Goal: Information Seeking & Learning: Check status

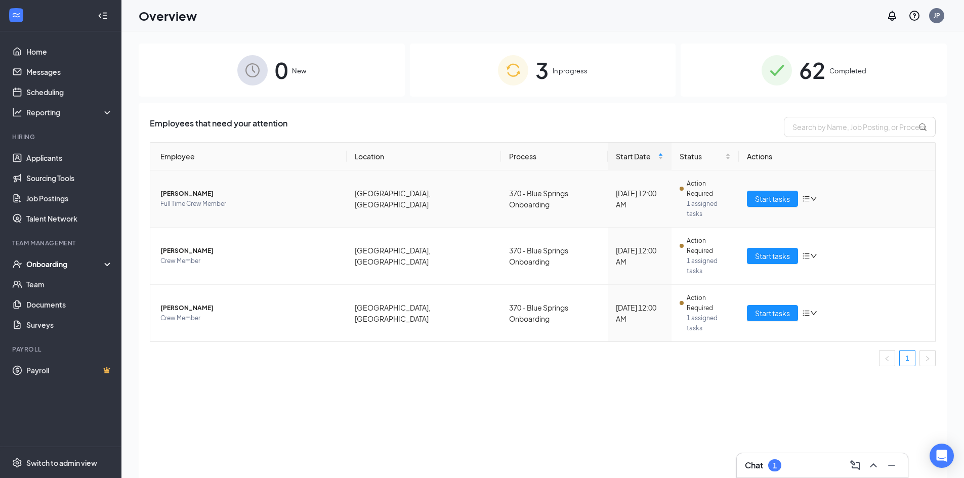
click at [193, 189] on span "[PERSON_NAME]" at bounding box center [249, 194] width 178 height 10
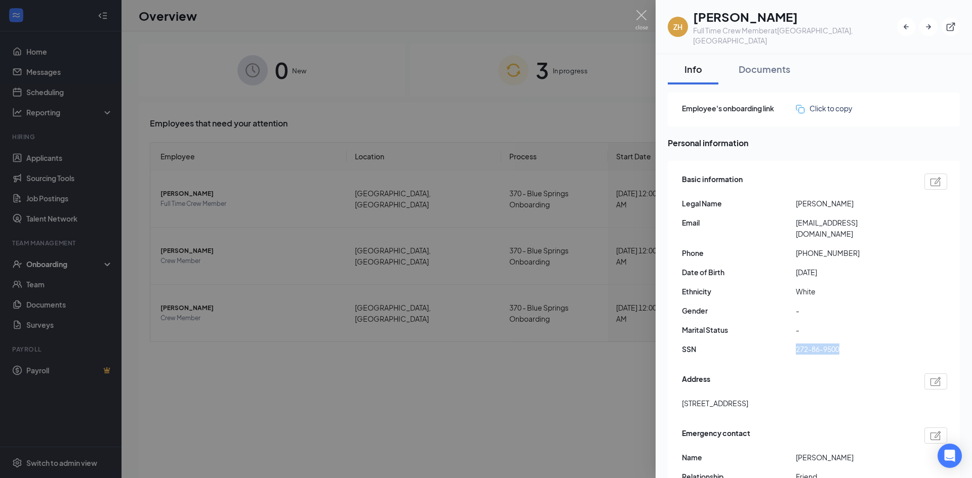
drag, startPoint x: 795, startPoint y: 328, endPoint x: 839, endPoint y: 327, distance: 44.1
click at [839, 344] on div "SSN 272-86-9500" at bounding box center [814, 349] width 265 height 11
copy div "272-86-9500"
click at [817, 324] on span "-" at bounding box center [853, 329] width 114 height 11
click at [635, 14] on img at bounding box center [641, 20] width 13 height 20
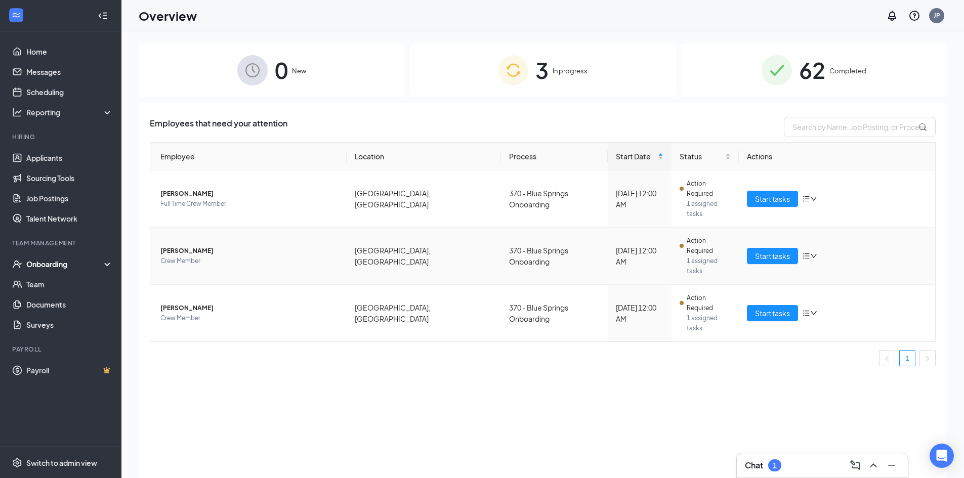
click at [177, 246] on span "[PERSON_NAME]" at bounding box center [249, 251] width 178 height 10
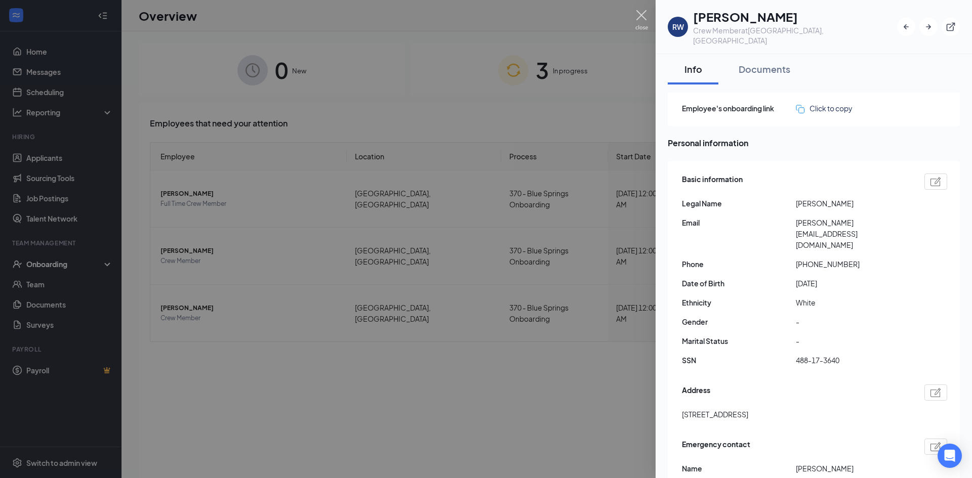
drag, startPoint x: 637, startPoint y: 14, endPoint x: 493, endPoint y: 140, distance: 191.6
click at [638, 13] on img at bounding box center [641, 20] width 13 height 20
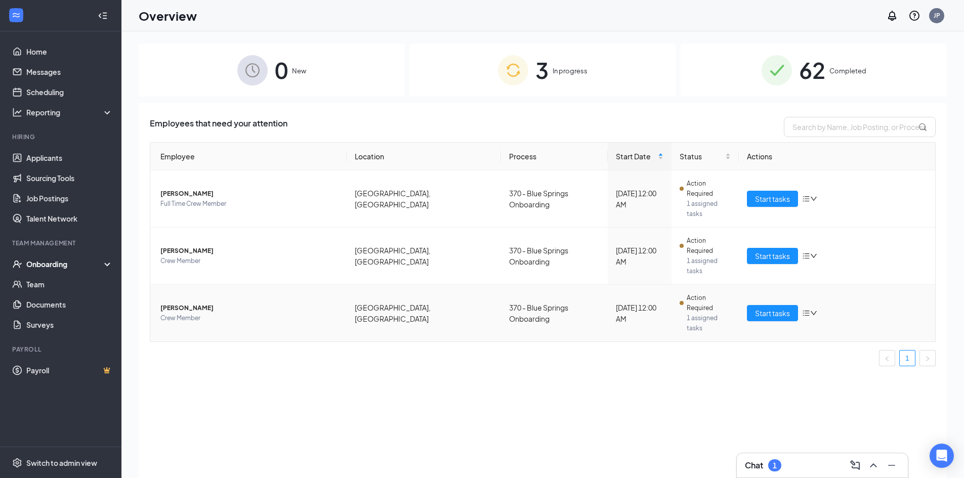
click at [183, 303] on span "[PERSON_NAME]" at bounding box center [249, 308] width 178 height 10
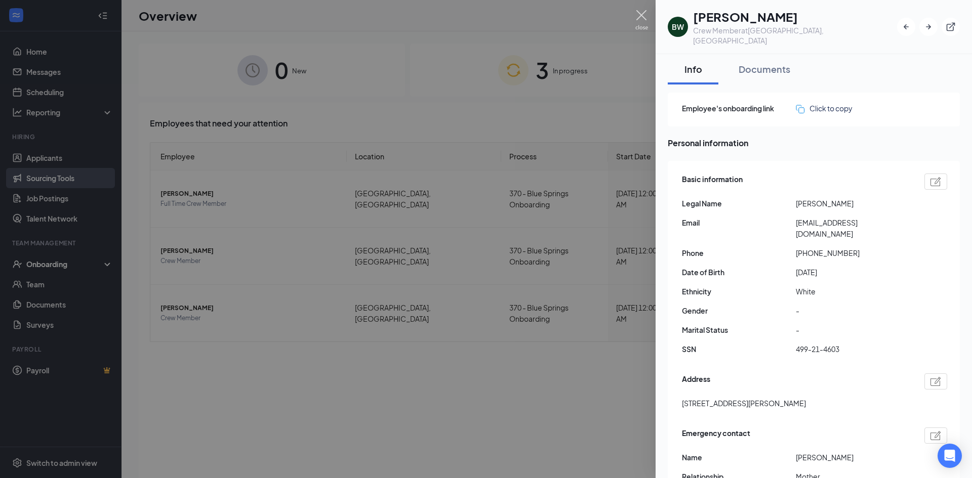
drag, startPoint x: 640, startPoint y: 12, endPoint x: 6, endPoint y: 178, distance: 655.0
click at [639, 12] on img at bounding box center [641, 20] width 13 height 20
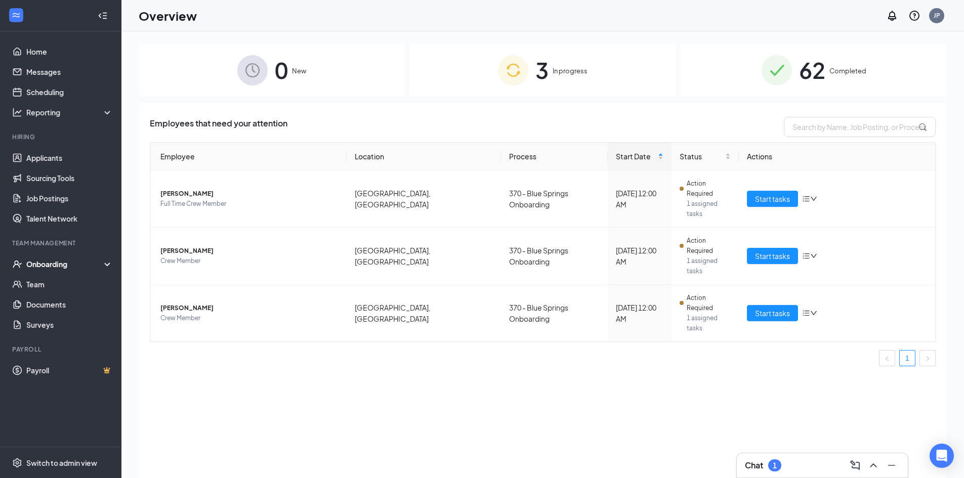
click at [49, 262] on div "Onboarding" at bounding box center [65, 264] width 78 height 10
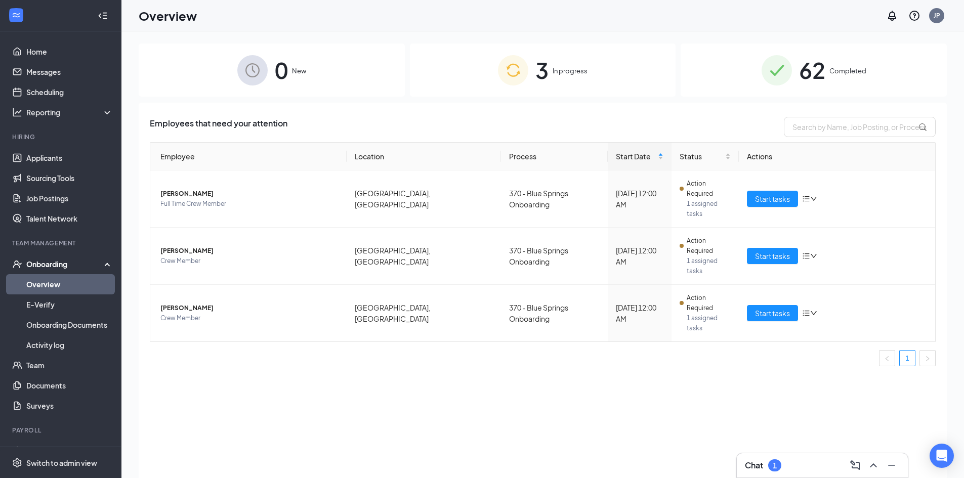
click at [43, 286] on link "Overview" at bounding box center [69, 284] width 87 height 20
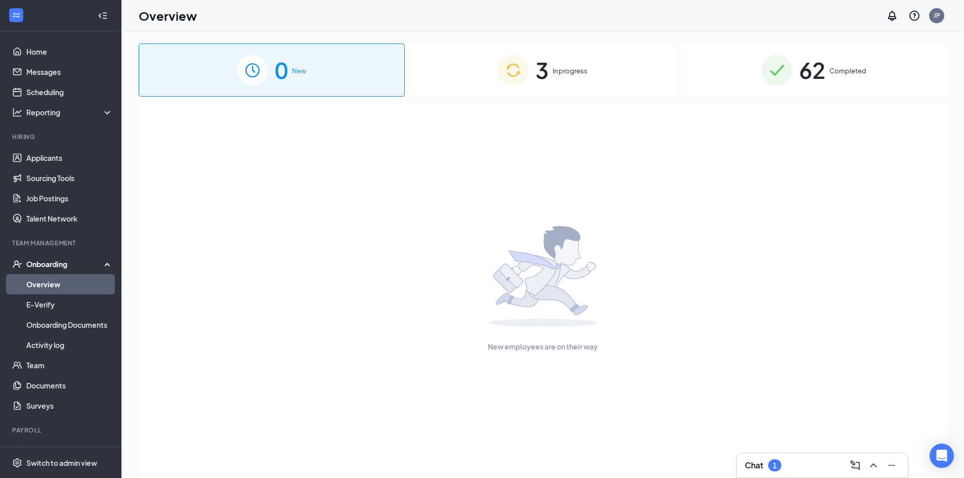
drag, startPoint x: 857, startPoint y: 73, endPoint x: 844, endPoint y: 71, distance: 12.3
click at [856, 72] on span "Completed" at bounding box center [848, 71] width 37 height 10
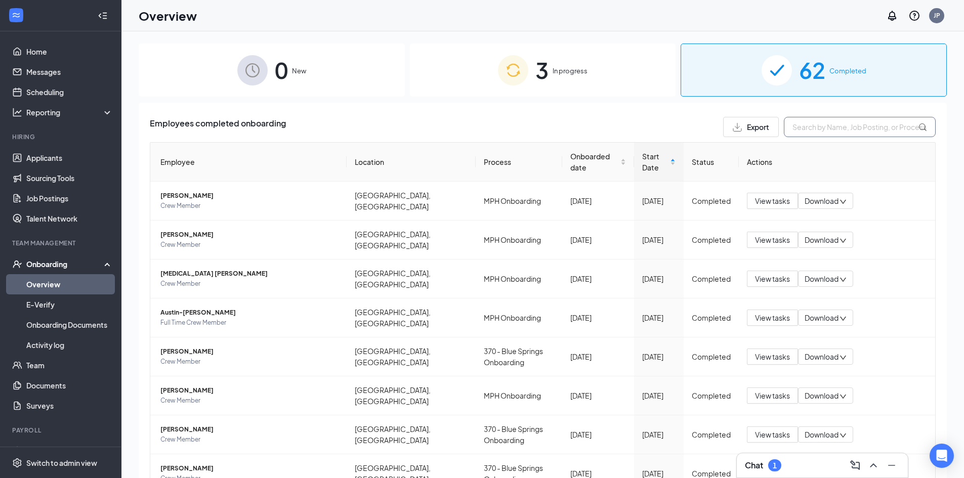
click at [854, 129] on input "text" at bounding box center [860, 127] width 152 height 20
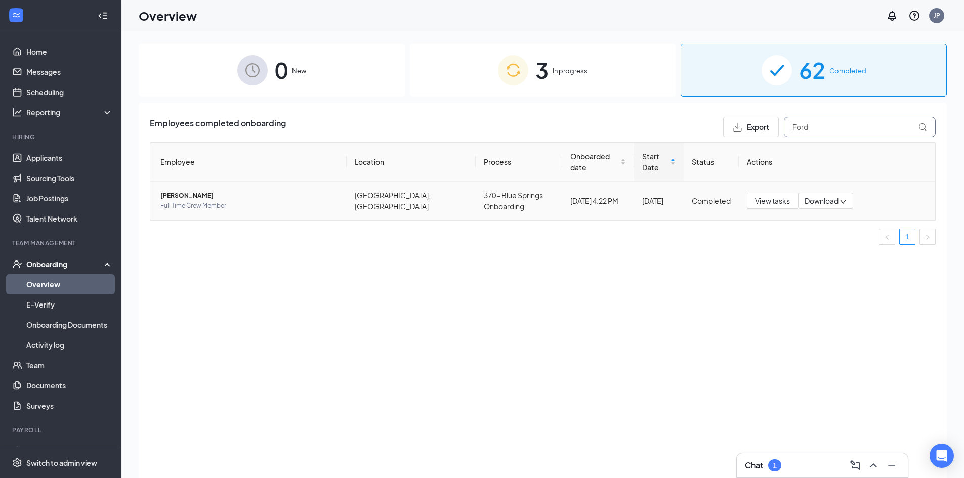
type input "Ford"
click at [181, 191] on span "[PERSON_NAME]" at bounding box center [249, 196] width 178 height 10
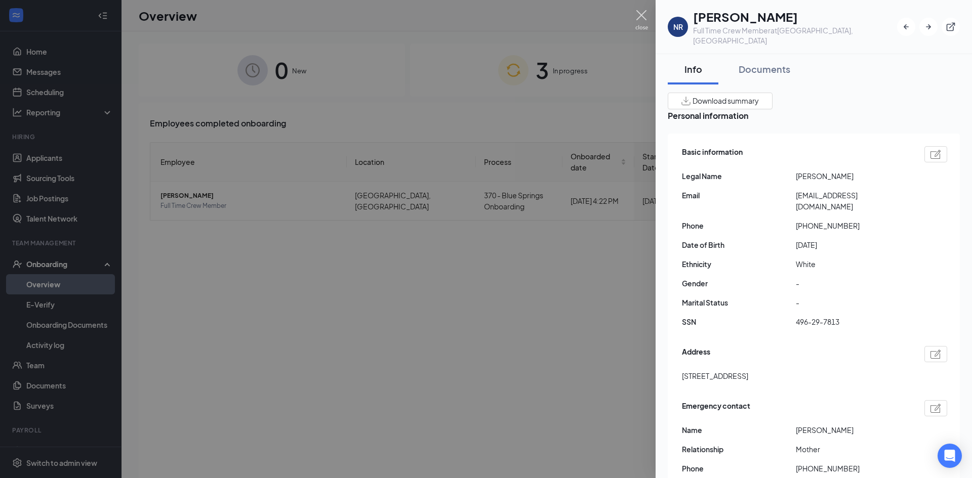
drag, startPoint x: 637, startPoint y: 19, endPoint x: 610, endPoint y: 50, distance: 41.6
click at [637, 18] on img at bounding box center [641, 20] width 13 height 20
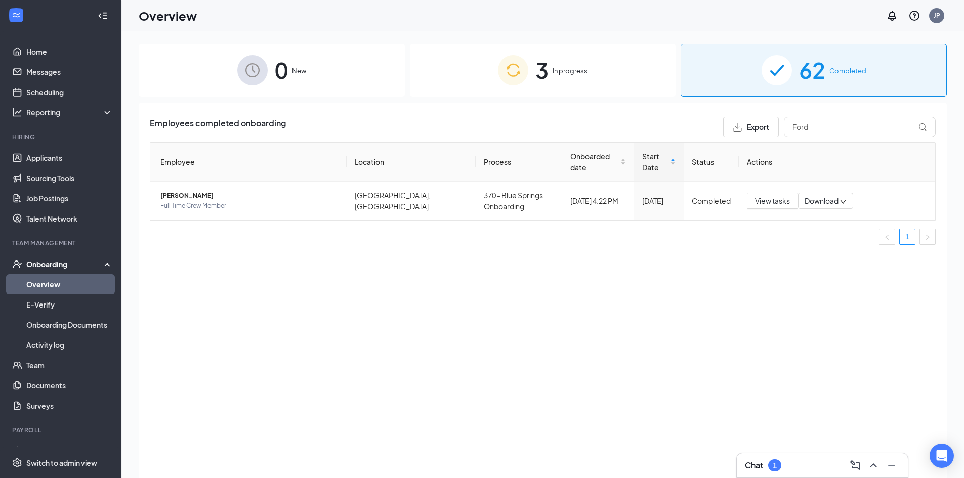
drag, startPoint x: 525, startPoint y: 72, endPoint x: 526, endPoint y: 85, distance: 12.7
click at [525, 73] on img at bounding box center [513, 70] width 30 height 30
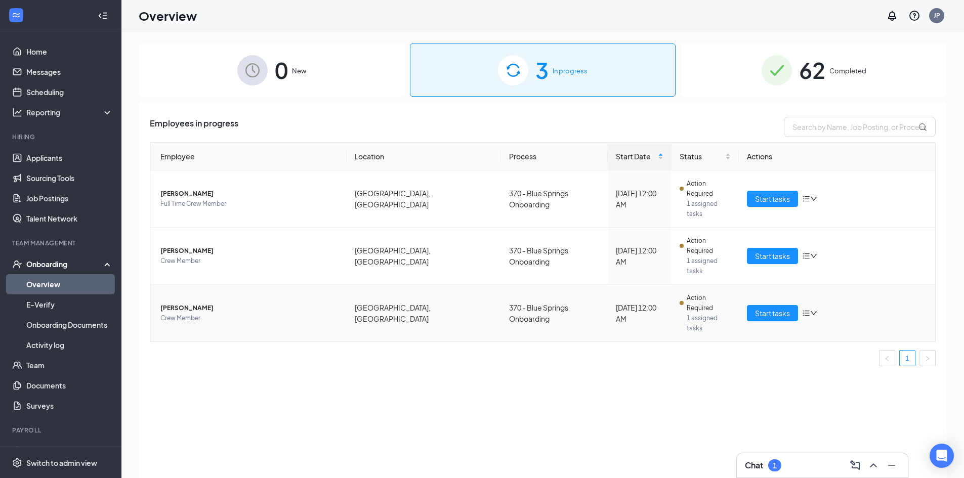
click at [187, 303] on span "[PERSON_NAME]" at bounding box center [249, 308] width 178 height 10
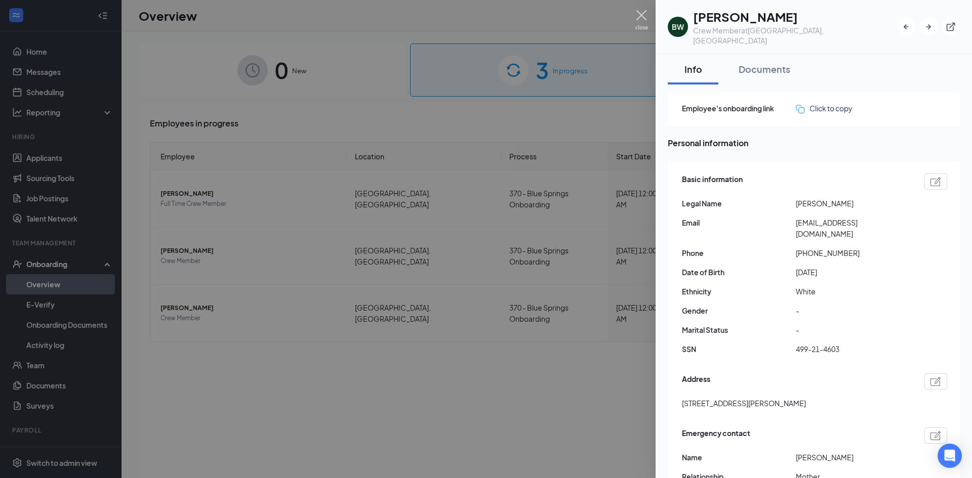
click at [642, 11] on img at bounding box center [641, 20] width 13 height 20
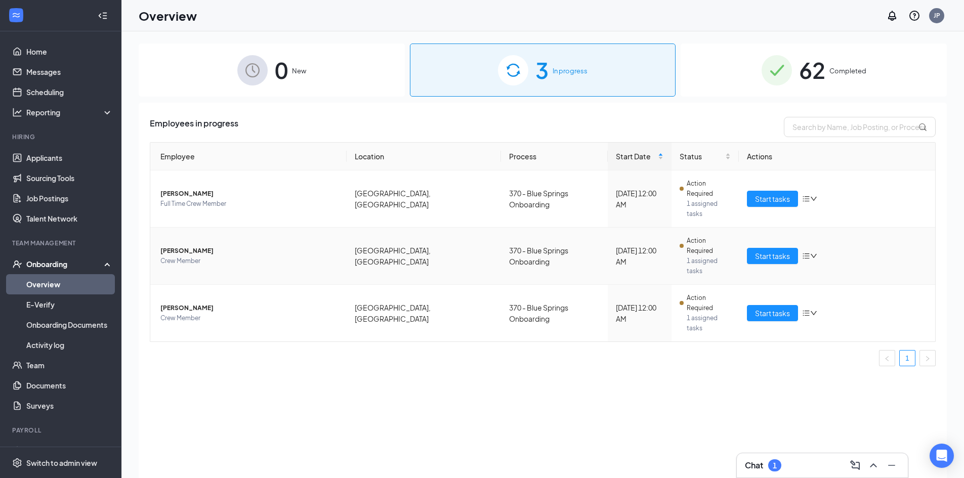
click at [176, 246] on span "[PERSON_NAME]" at bounding box center [249, 251] width 178 height 10
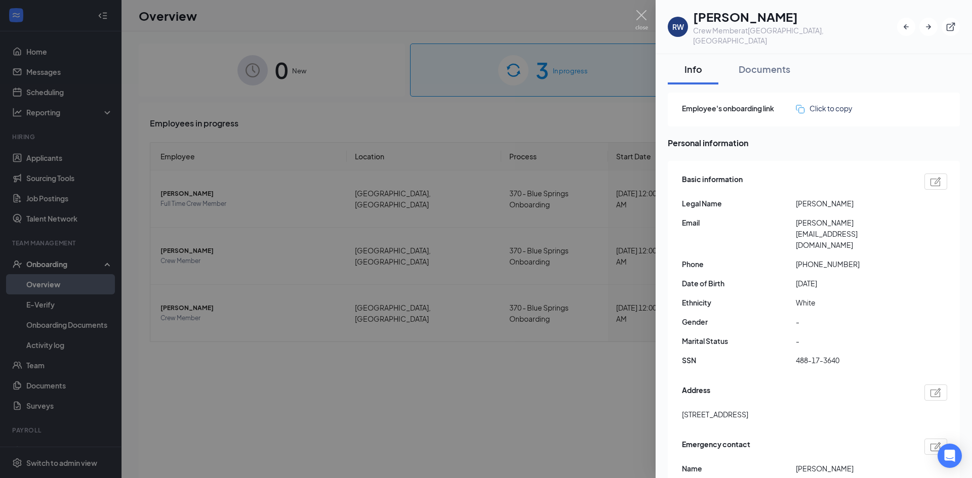
click at [639, 8] on div at bounding box center [486, 239] width 972 height 478
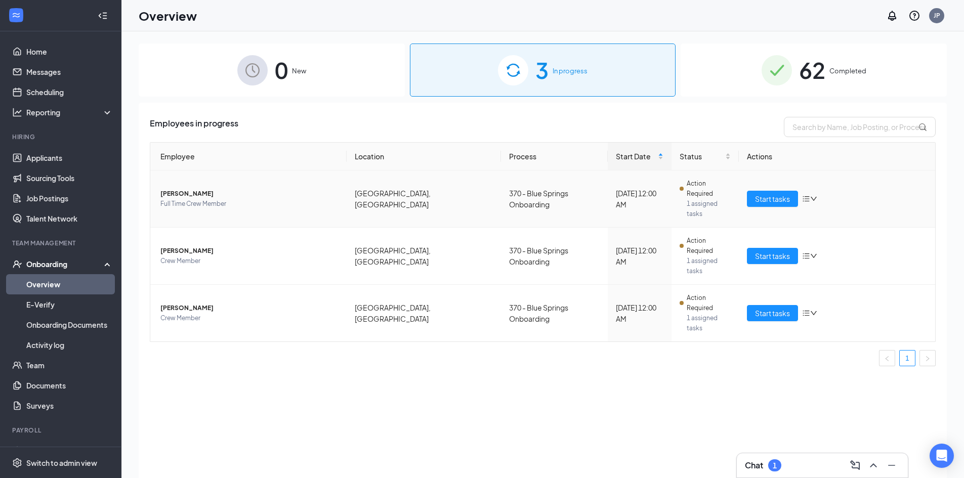
click at [181, 189] on span "[PERSON_NAME]" at bounding box center [249, 194] width 178 height 10
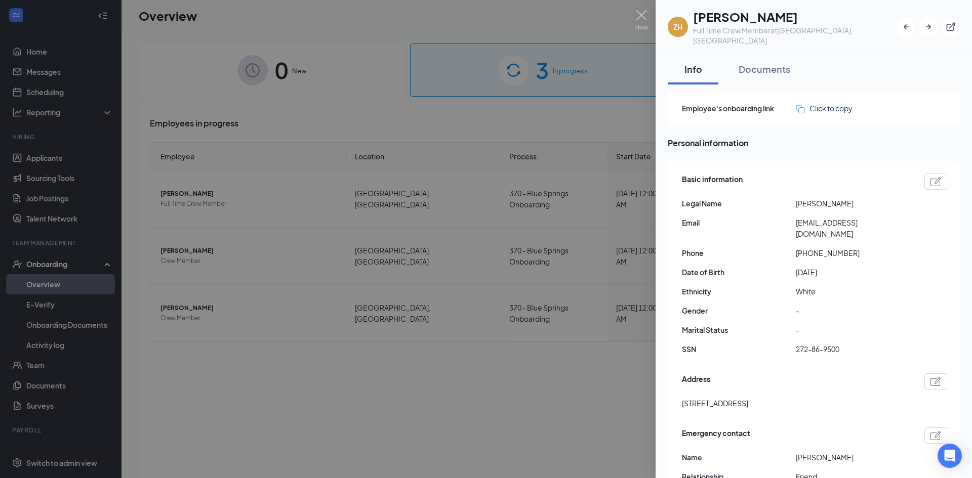
click at [635, 14] on div at bounding box center [486, 239] width 972 height 478
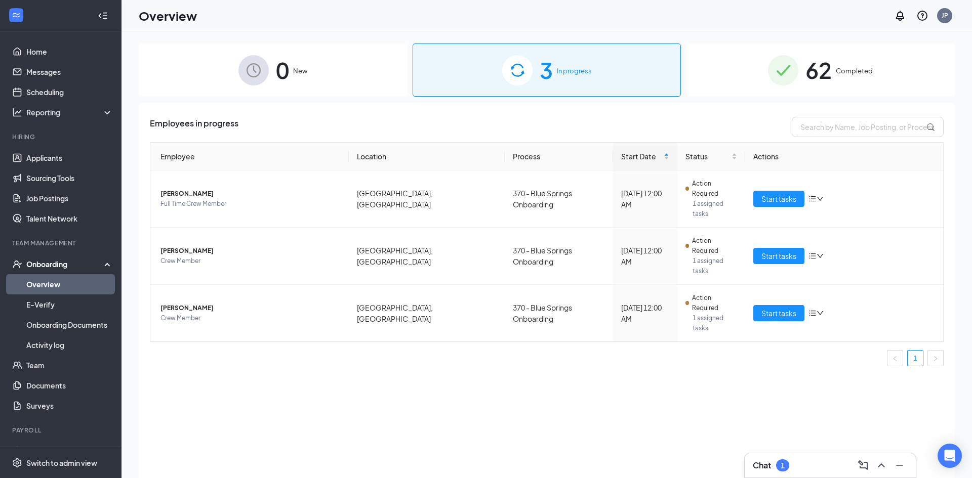
click at [646, 15] on div "Overview JP" at bounding box center [546, 15] width 850 height 31
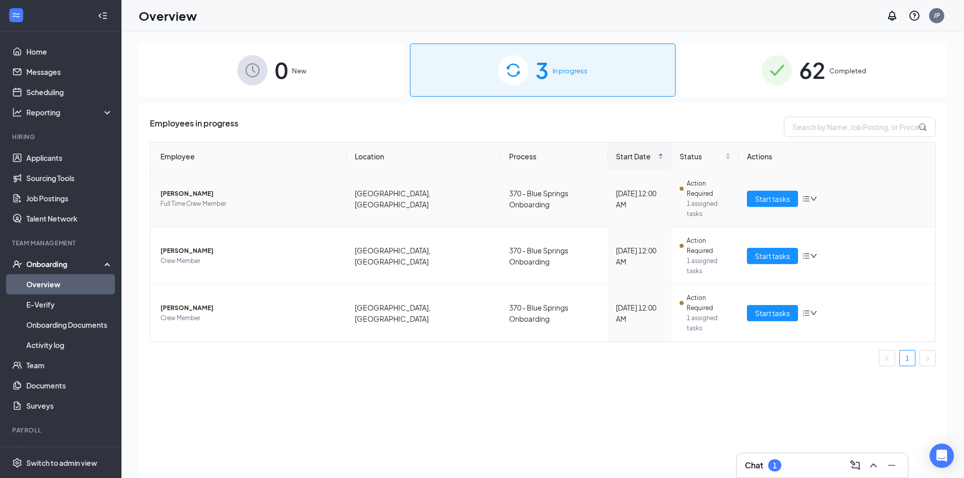
click at [201, 189] on span "[PERSON_NAME]" at bounding box center [249, 194] width 178 height 10
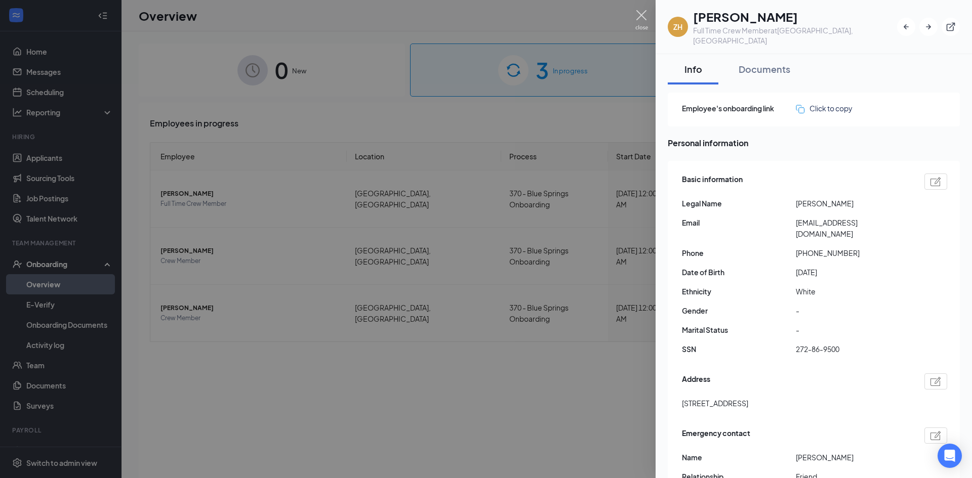
click at [643, 20] on img at bounding box center [641, 20] width 13 height 20
